Goal: Task Accomplishment & Management: Manage account settings

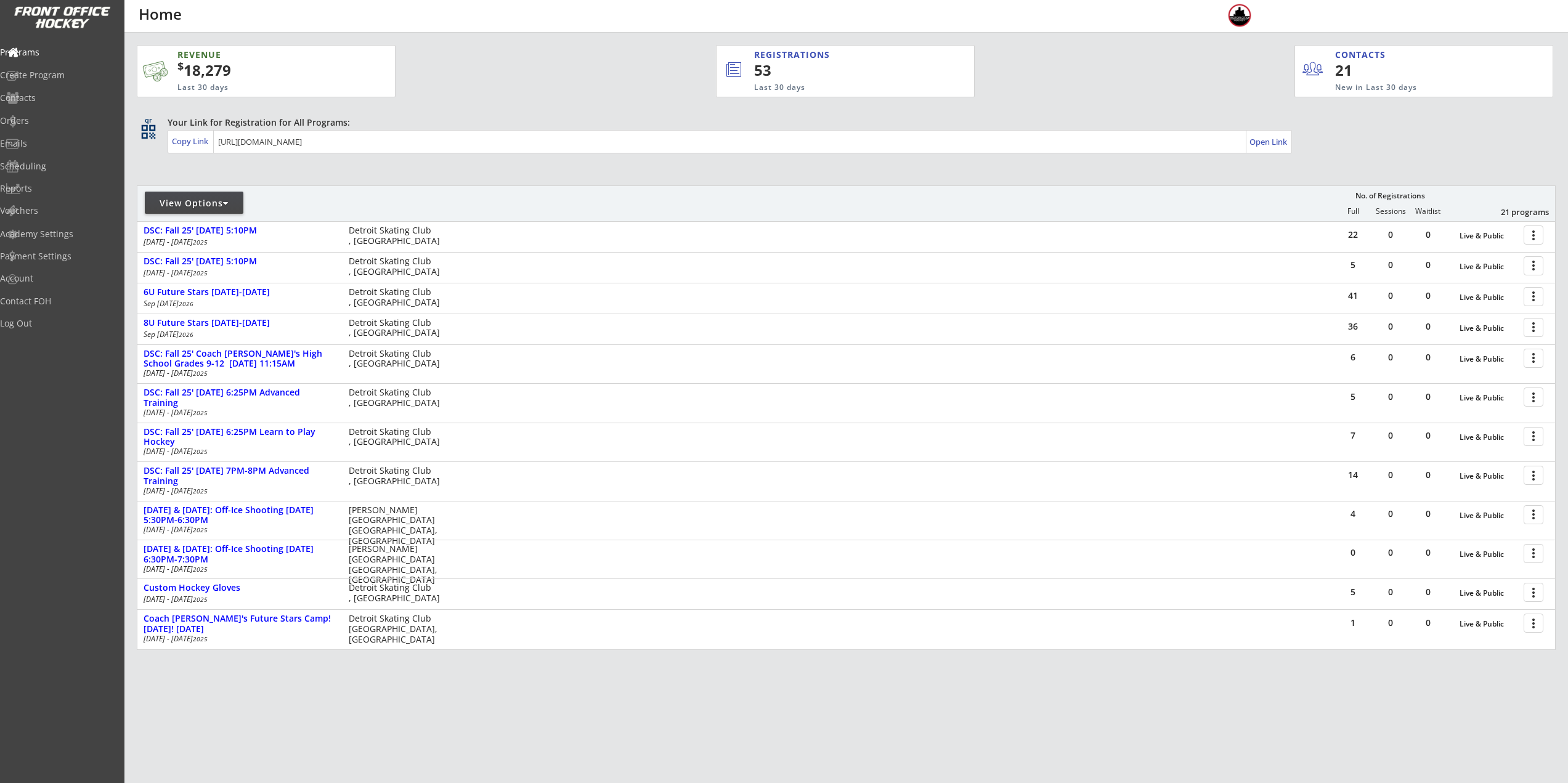
click at [199, 191] on div "View Options No. of Registrations Full Sessions Waitlist 21 programs" at bounding box center [846, 203] width 1419 height 36
drag, startPoint x: 215, startPoint y: 196, endPoint x: 215, endPoint y: 208, distance: 12.0
click at [215, 198] on div "View Options" at bounding box center [194, 202] width 99 height 22
select select ""Upcoming Programs""
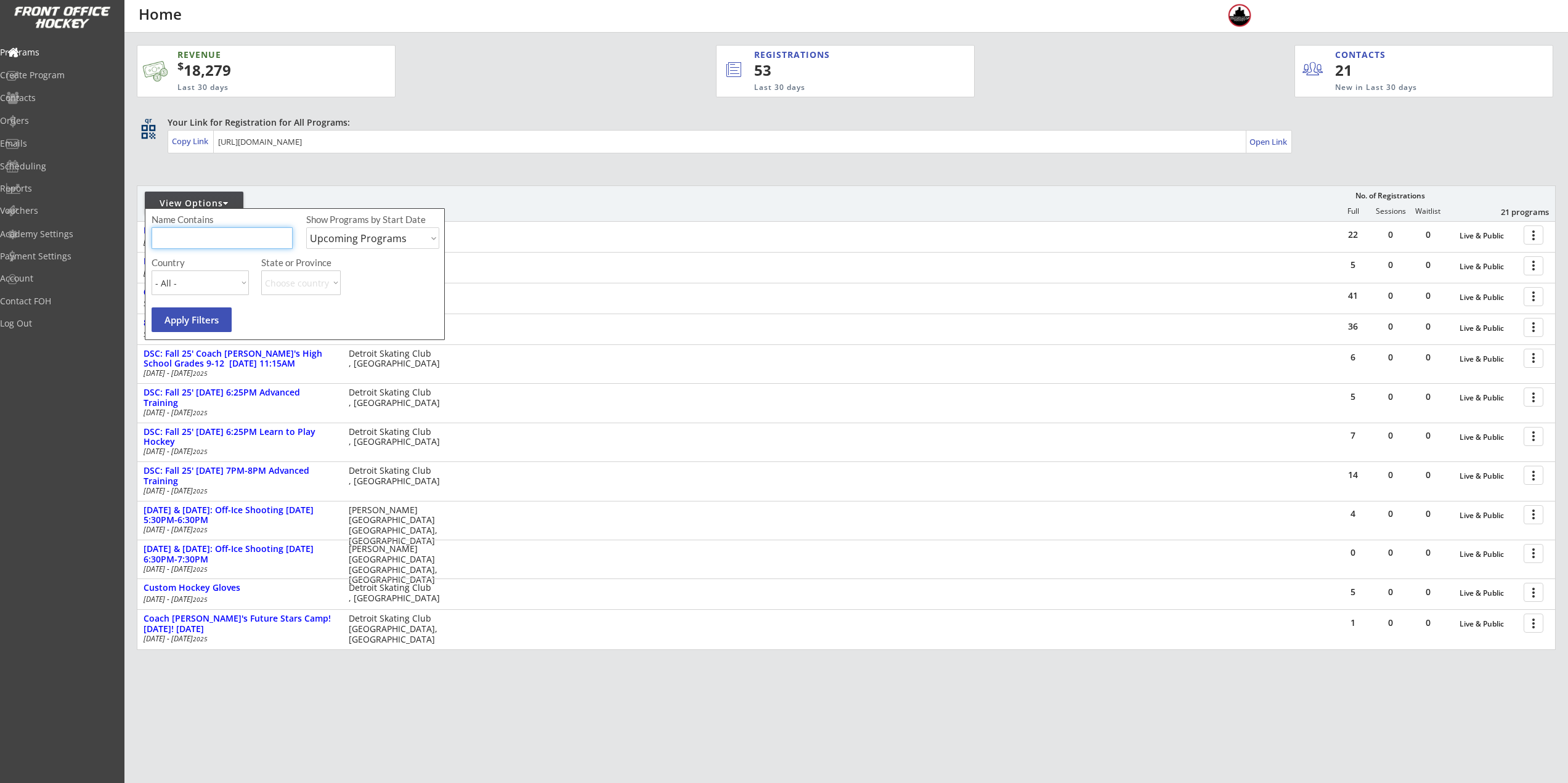
click at [224, 235] on input "input" at bounding box center [222, 238] width 141 height 21
type input "walk on"
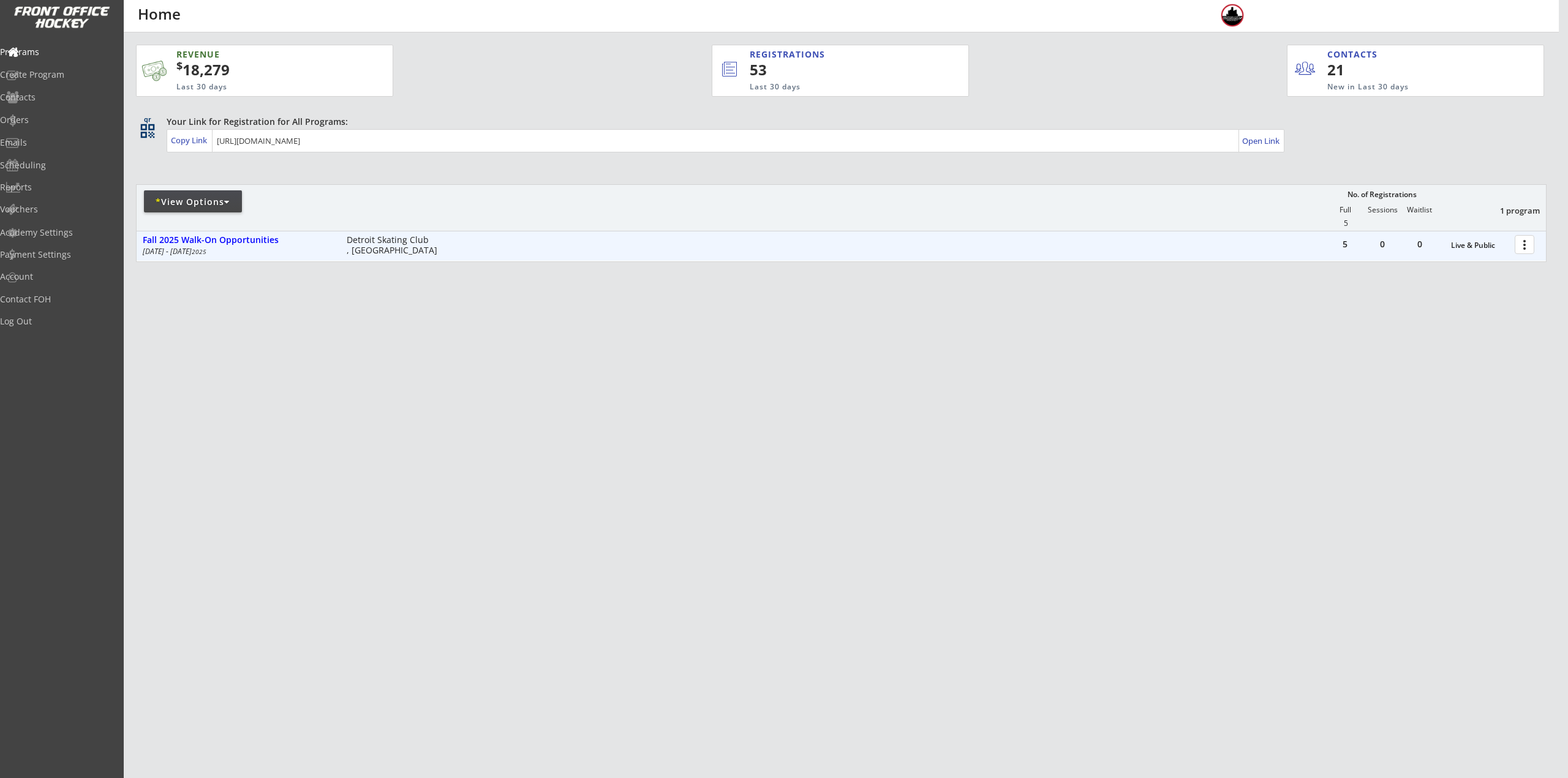
click at [1522, 246] on div at bounding box center [1527, 244] width 21 height 21
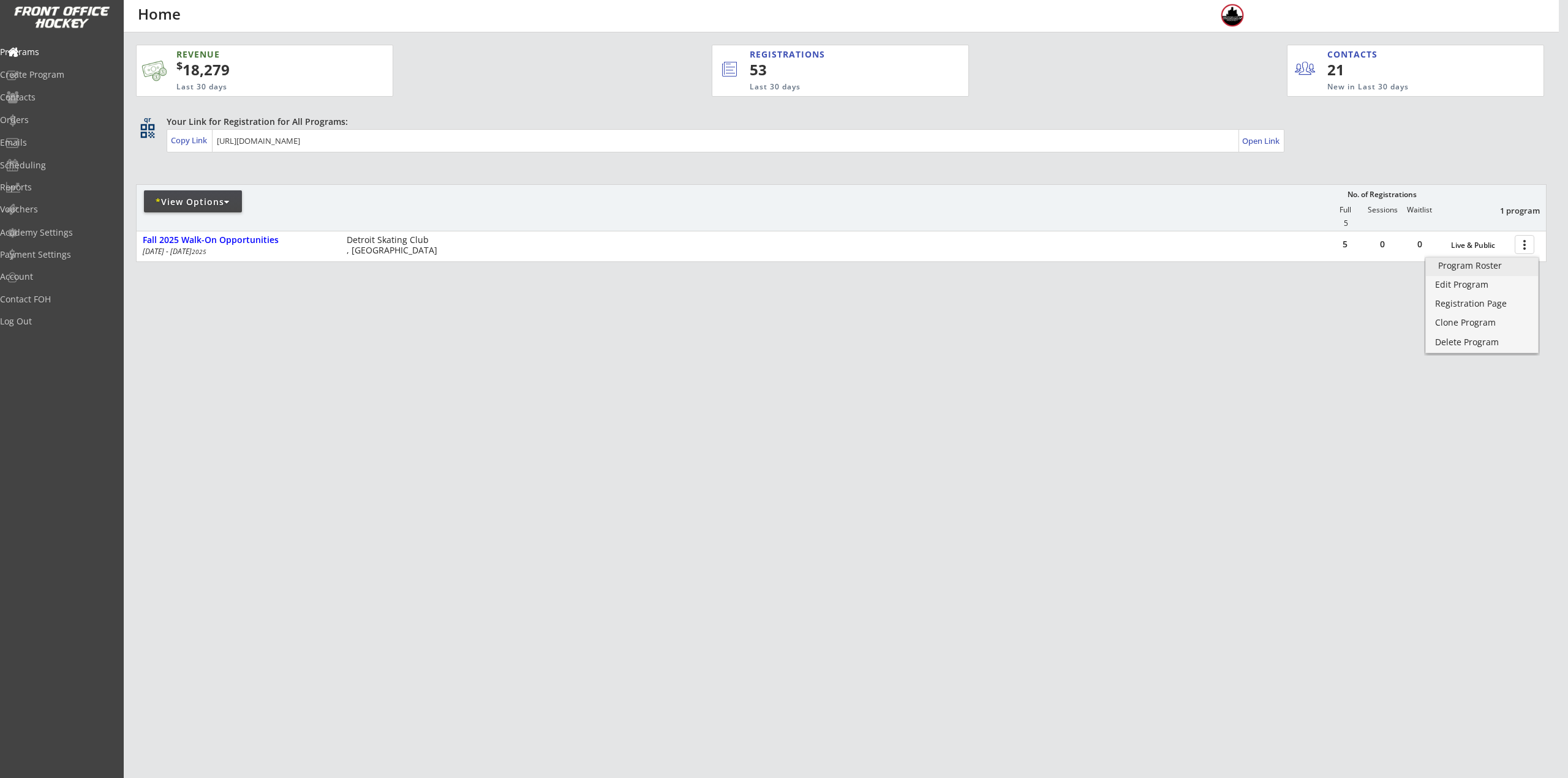
click at [1497, 262] on div "Program Roster" at bounding box center [1481, 265] width 87 height 9
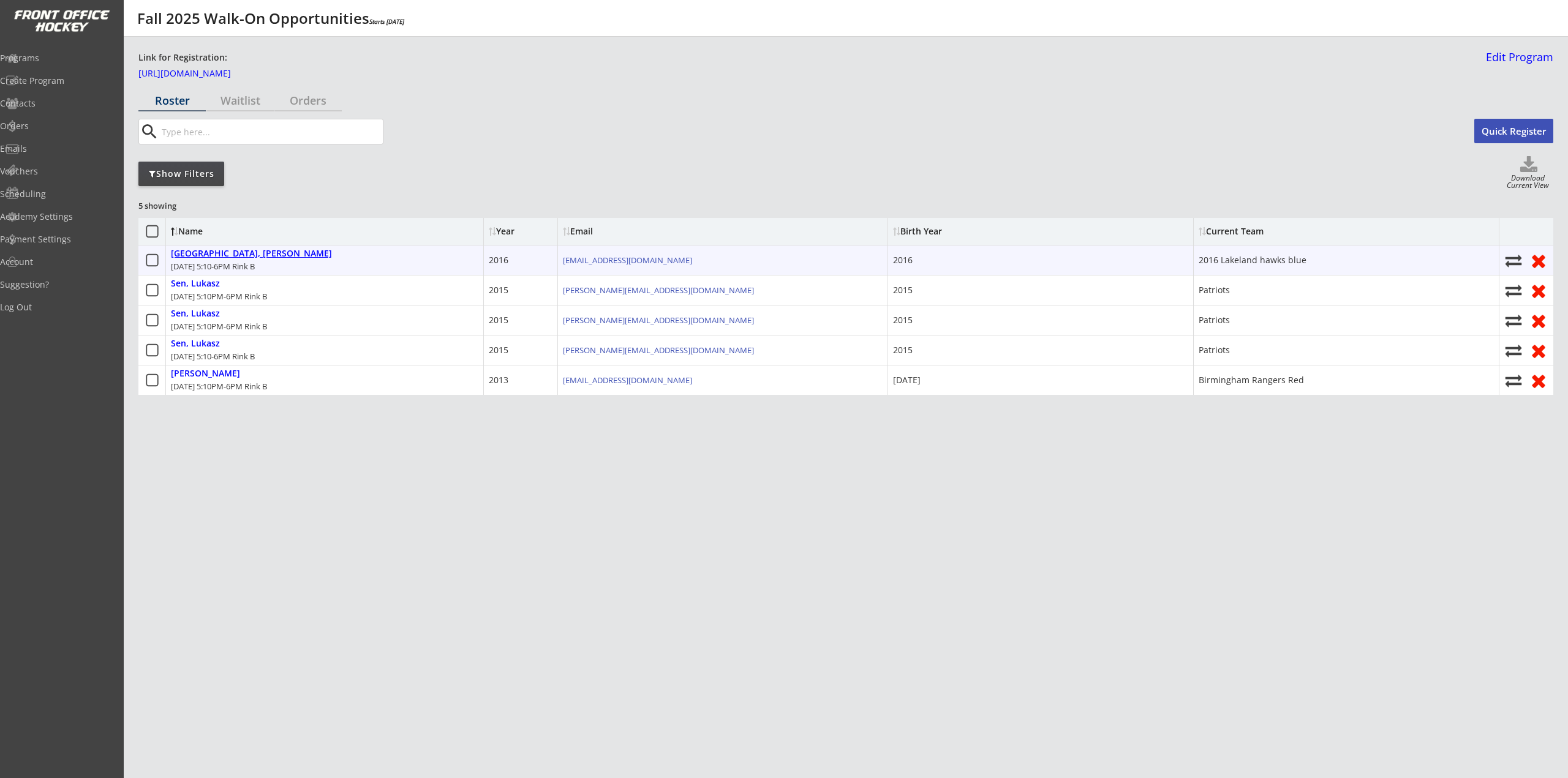
click at [223, 252] on div "Rochester, Robert" at bounding box center [251, 254] width 161 height 11
select select ""Youth L/XL""
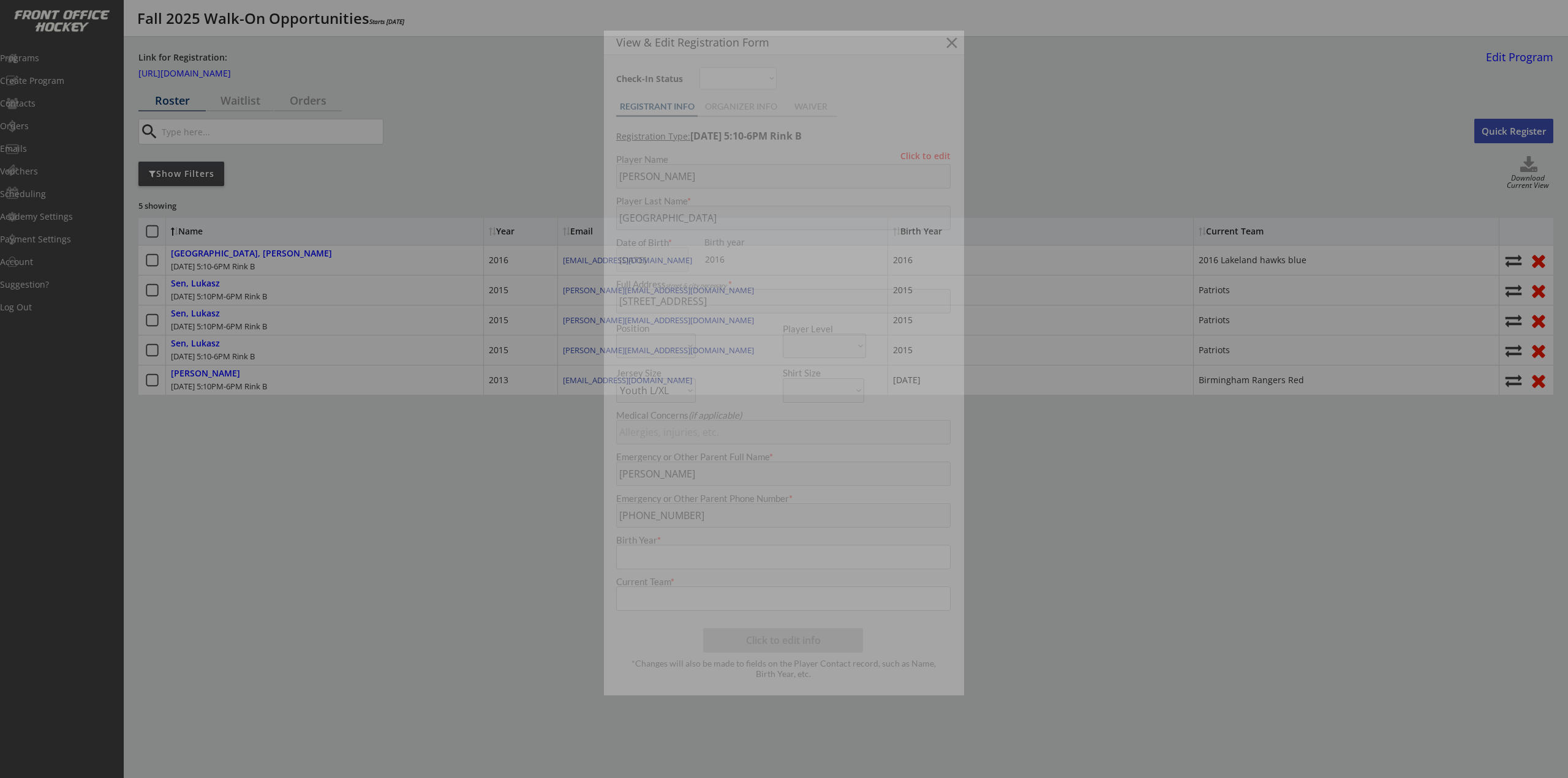
type input "2016"
type input "2016 Lakeland hawks blue"
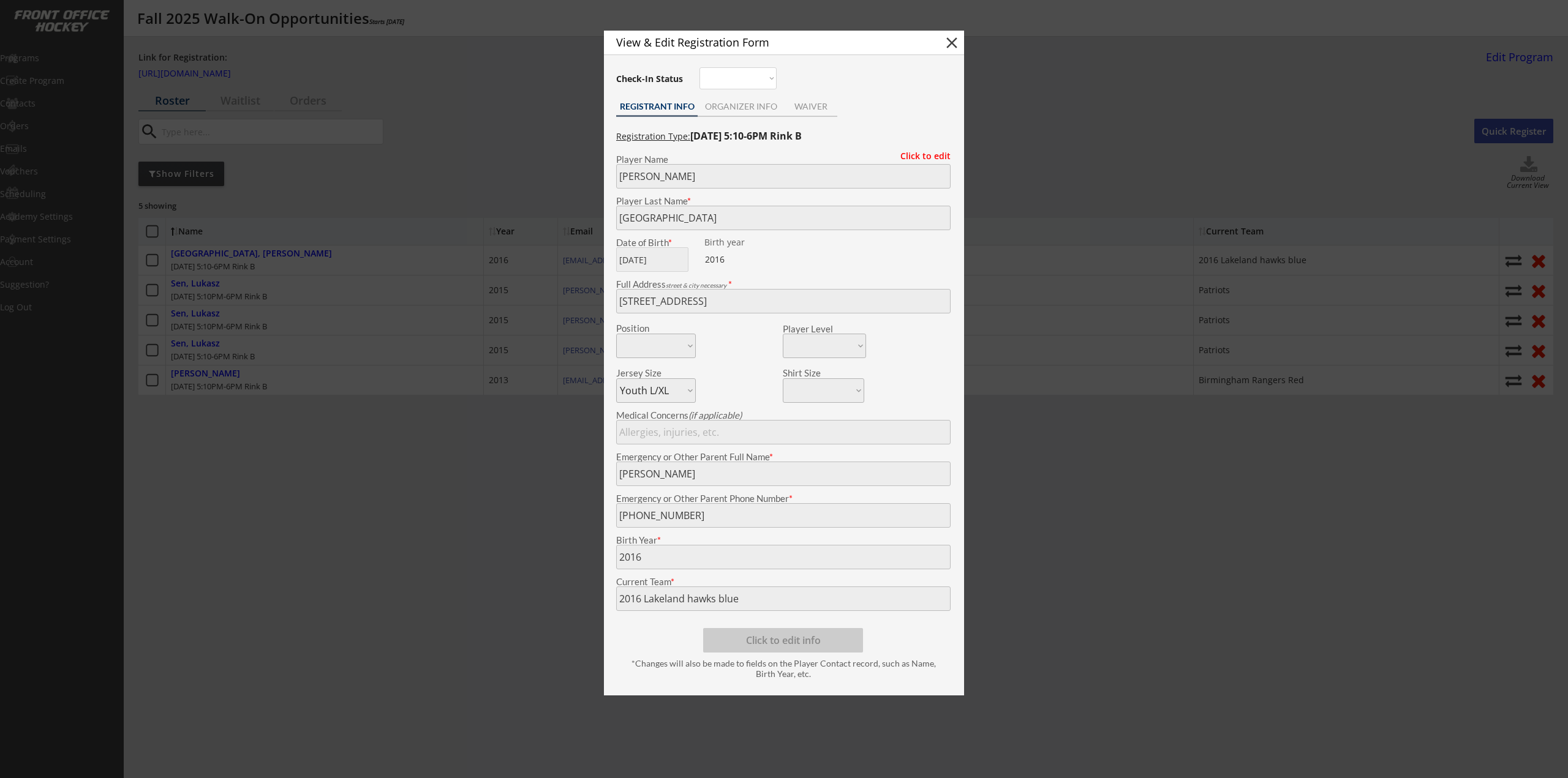
click at [298, 270] on div at bounding box center [784, 389] width 1568 height 778
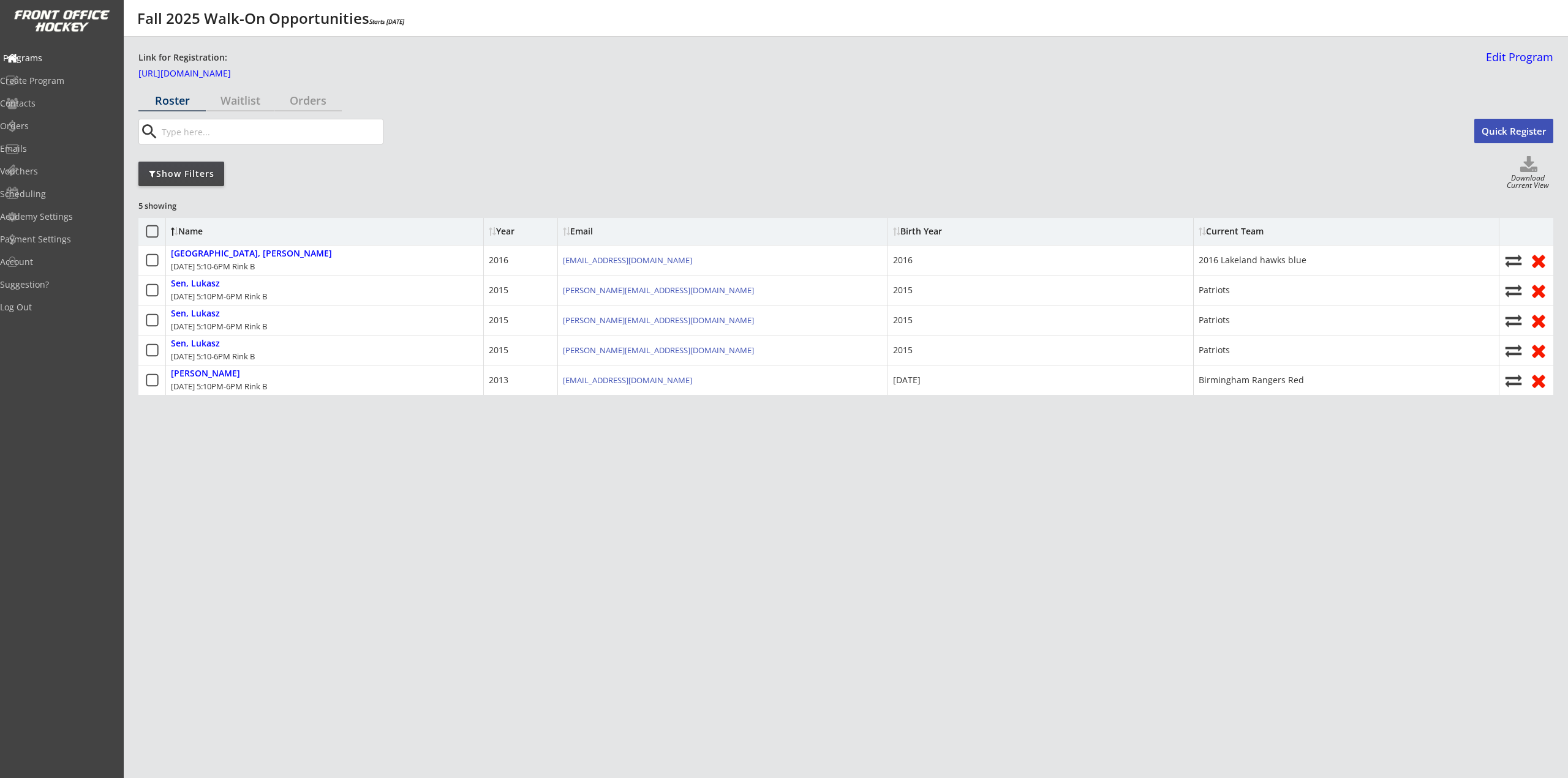
click at [53, 67] on div "Programs" at bounding box center [58, 58] width 117 height 21
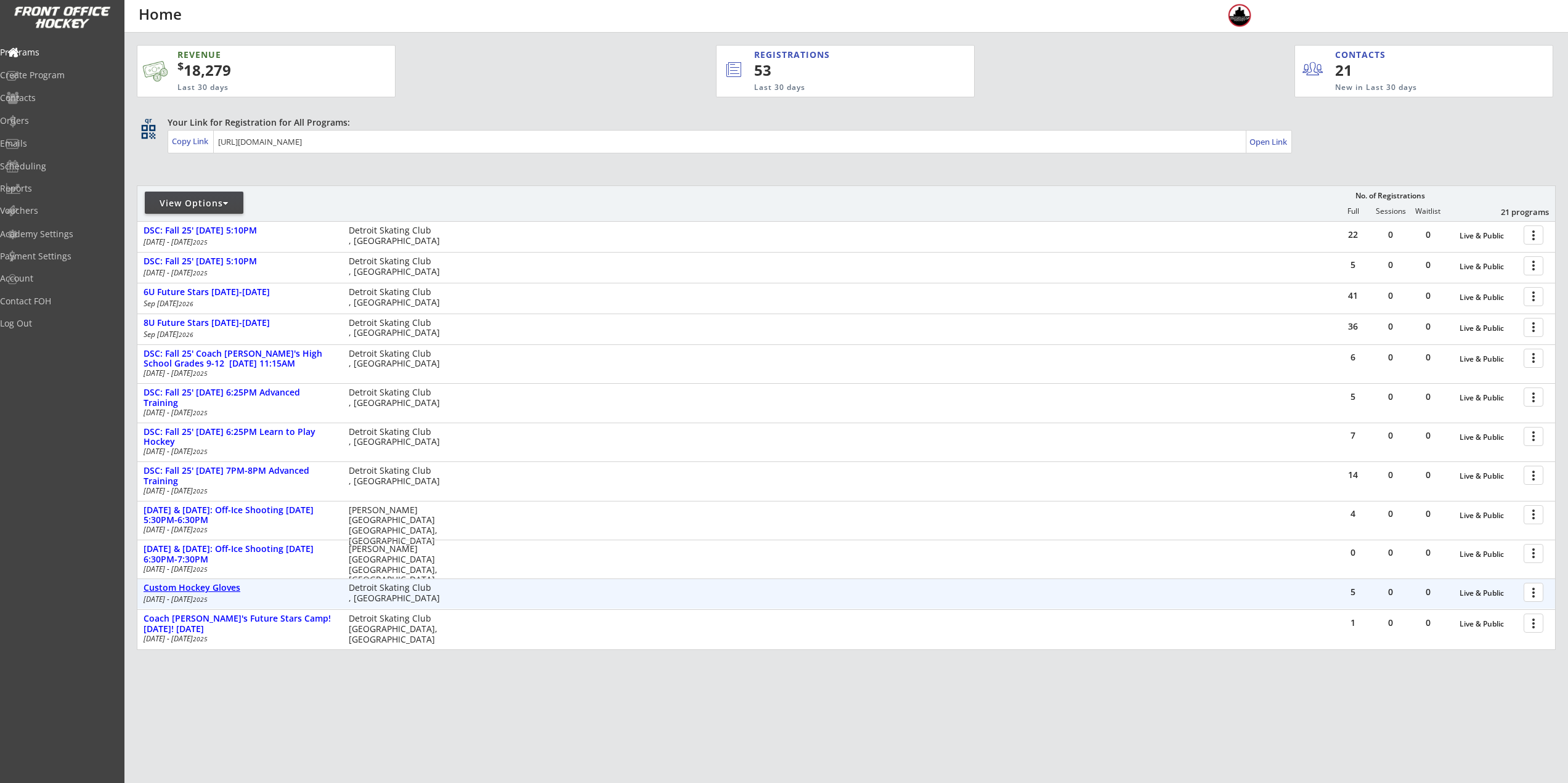
click at [210, 589] on div "Custom Hockey Gloves" at bounding box center [239, 588] width 192 height 11
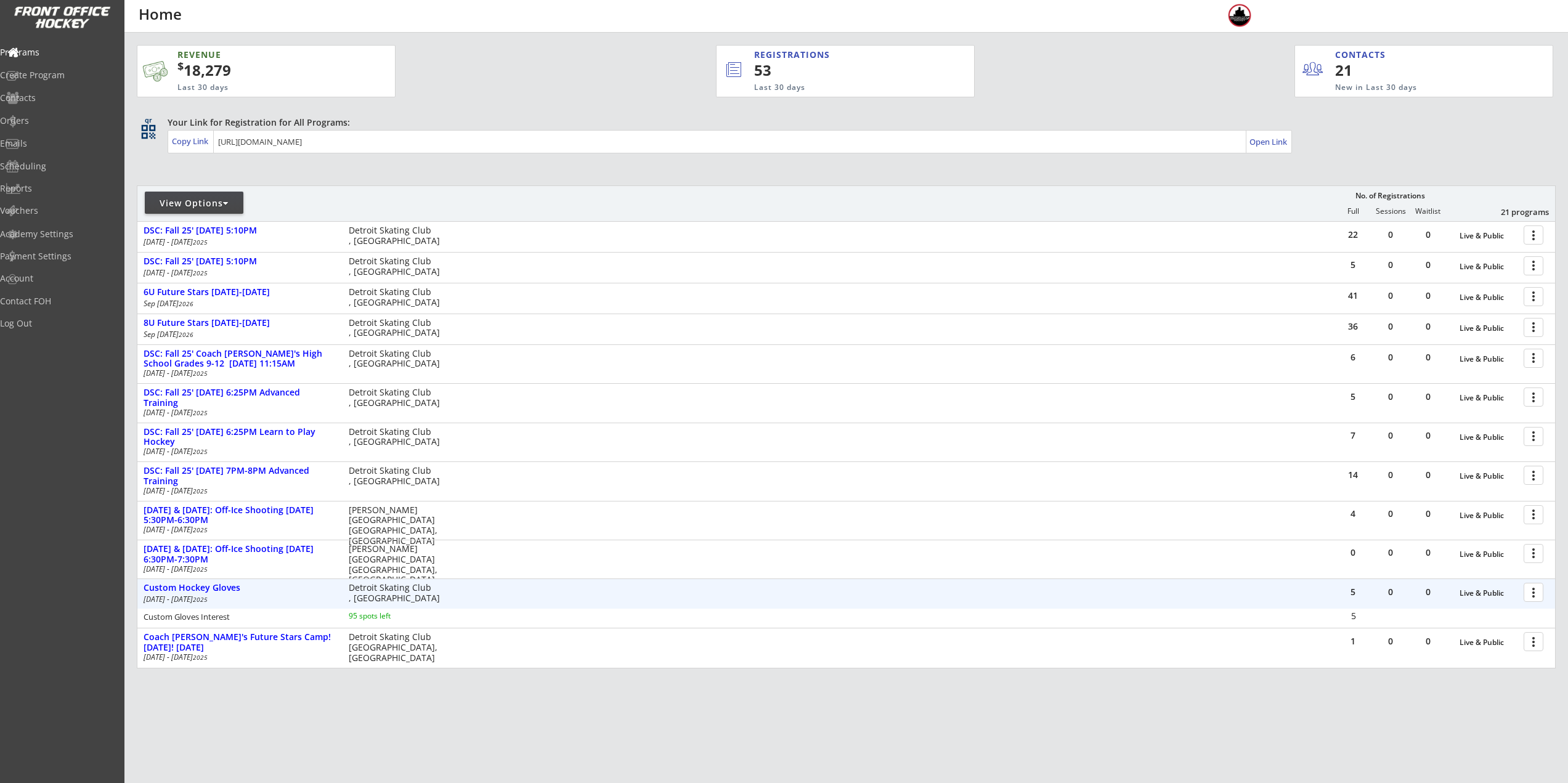
click at [1535, 598] on div at bounding box center [1536, 592] width 21 height 21
click at [1508, 648] on div "Registration Page" at bounding box center [1490, 652] width 88 height 9
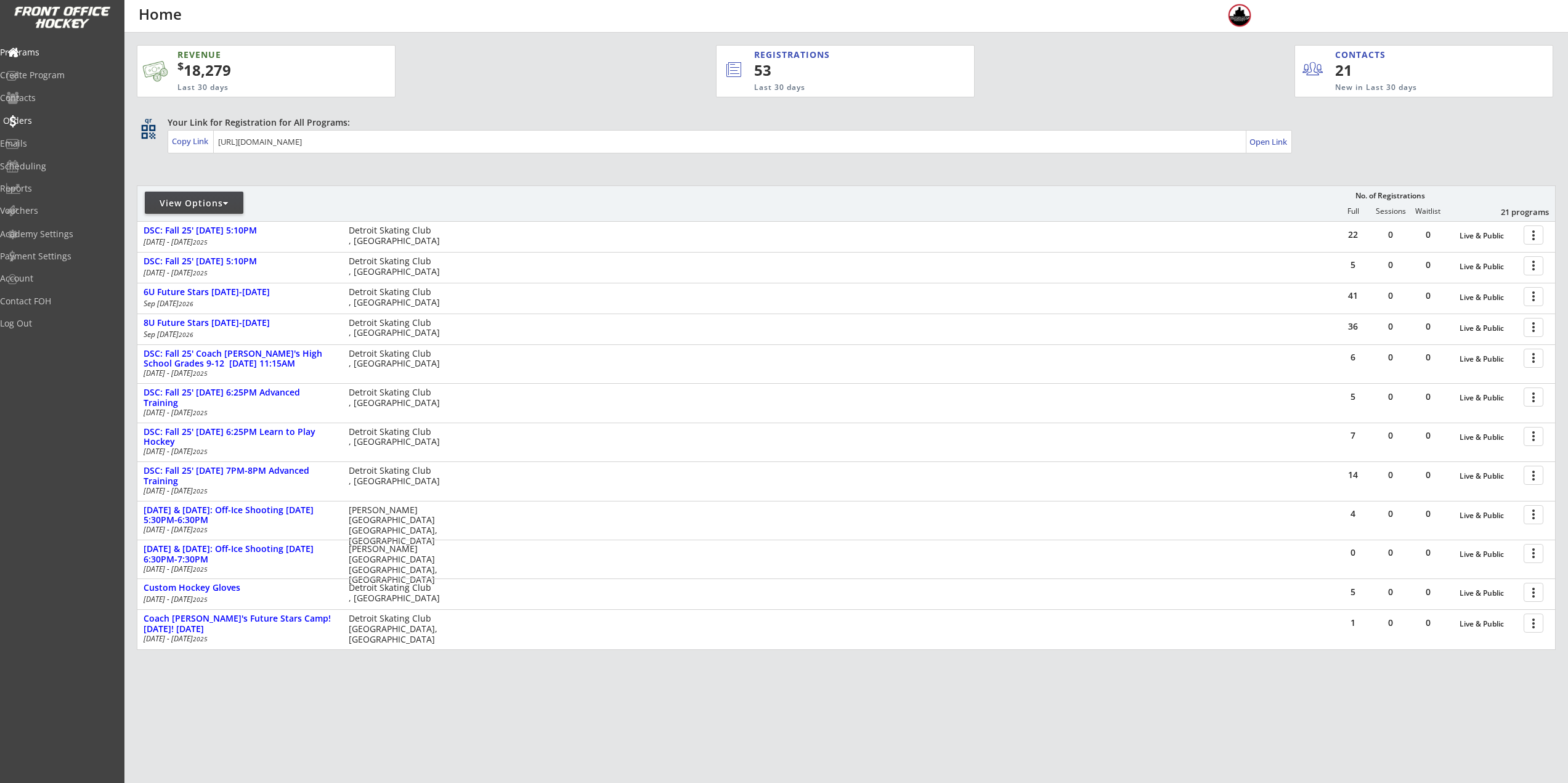
click at [52, 117] on div "Orders" at bounding box center [58, 121] width 111 height 9
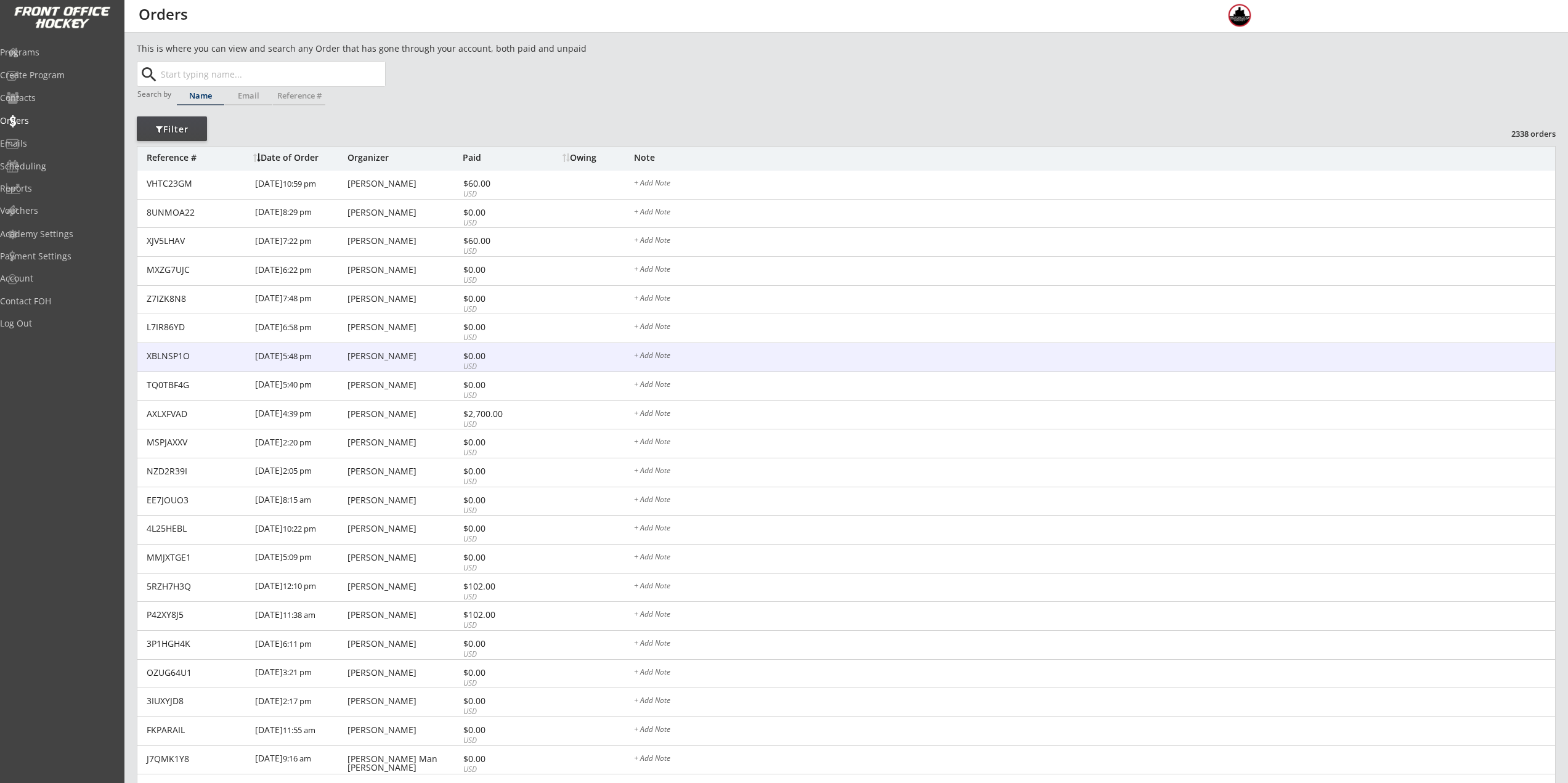
click at [351, 349] on div "XBLNSP1O [DATE] 5:48 pm [PERSON_NAME] $0.00 USD + Add Note" at bounding box center [846, 357] width 1418 height 29
